Goal: Task Accomplishment & Management: Manage account settings

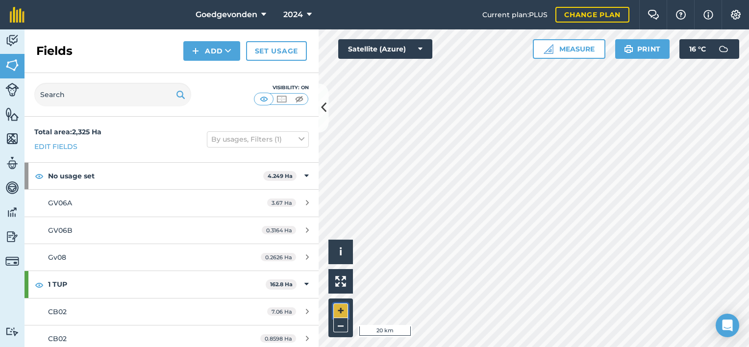
click at [341, 307] on button "+" at bounding box center [340, 310] width 15 height 15
click at [593, 347] on html "Goedgevonden 2024 Current plan : PLUS Change plan Farm Chat Help Info Settings …" at bounding box center [374, 173] width 749 height 347
drag, startPoint x: 593, startPoint y: 359, endPoint x: 338, endPoint y: 308, distance: 259.4
click at [338, 308] on button "+" at bounding box center [340, 310] width 15 height 15
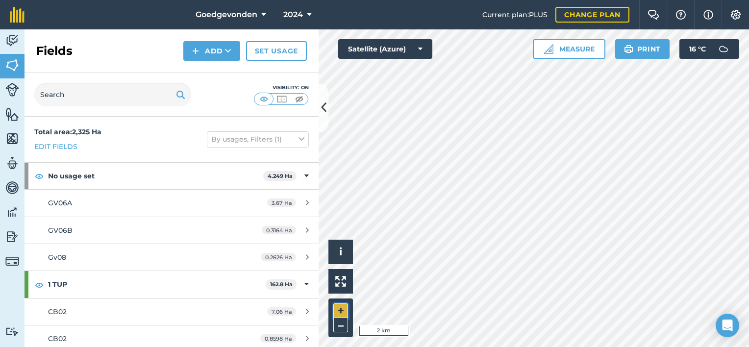
click at [342, 312] on button "+" at bounding box center [340, 310] width 15 height 15
click at [342, 310] on button "+" at bounding box center [340, 310] width 15 height 15
click at [342, 312] on button "+" at bounding box center [340, 310] width 15 height 15
click at [588, 347] on html "Goedgevonden 2024 Current plan : PLUS Change plan Farm Chat Help Info Settings …" at bounding box center [374, 173] width 749 height 347
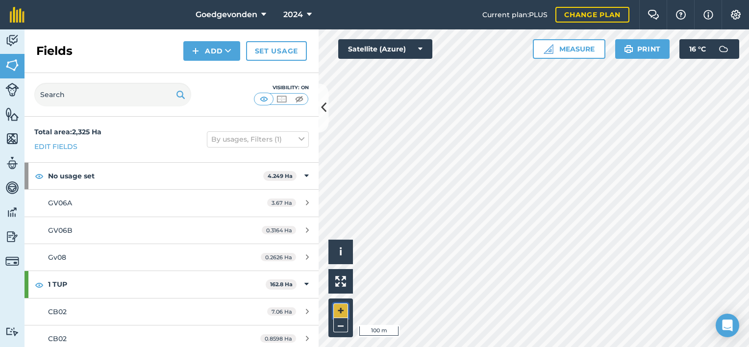
click at [340, 304] on button "+" at bounding box center [340, 310] width 15 height 15
drag, startPoint x: 699, startPoint y: 372, endPoint x: 340, endPoint y: 327, distance: 362.5
click at [340, 327] on button "–" at bounding box center [340, 325] width 15 height 14
click at [337, 327] on button "–" at bounding box center [340, 325] width 15 height 14
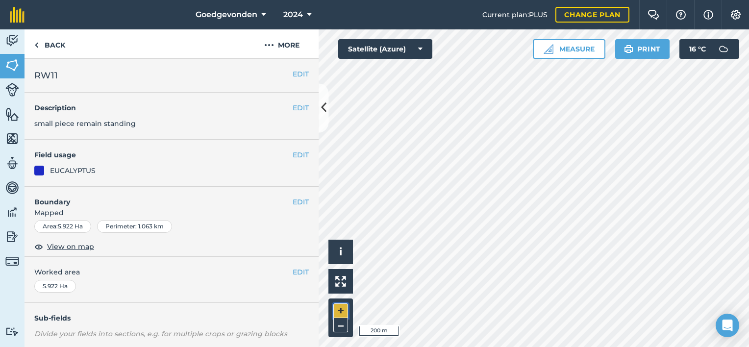
click at [342, 309] on button "+" at bounding box center [340, 310] width 15 height 15
drag, startPoint x: 344, startPoint y: 303, endPoint x: 323, endPoint y: 110, distance: 193.8
click at [323, 110] on icon at bounding box center [323, 108] width 5 height 17
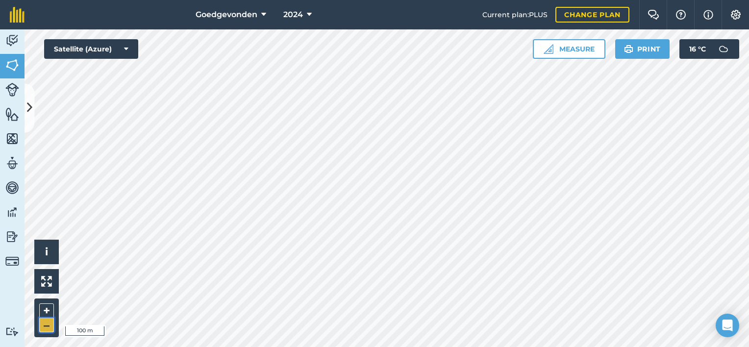
click at [42, 323] on button "–" at bounding box center [46, 325] width 15 height 14
click at [45, 304] on button "+" at bounding box center [46, 310] width 15 height 15
click at [48, 323] on button "–" at bounding box center [46, 325] width 15 height 14
